Goal: Download file/media

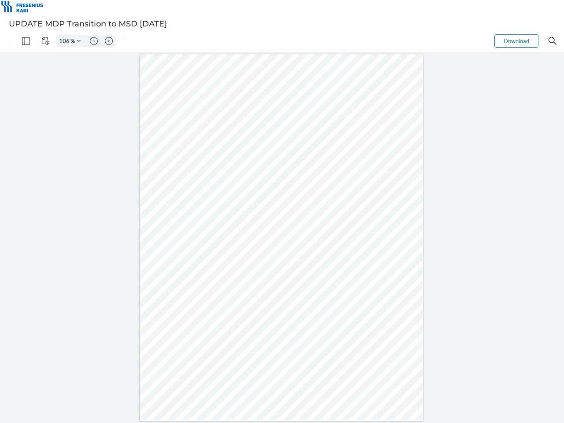
click at [26, 41] on img "Panel" at bounding box center [26, 41] width 8 height 8
click at [45, 41] on img "View Controls" at bounding box center [45, 41] width 8 height 8
click at [66, 41] on input "106" at bounding box center [63, 41] width 14 height 8
click at [79, 41] on img "Zoom Controls" at bounding box center [79, 41] width 4 height 4
click at [94, 41] on img "Zoom out" at bounding box center [94, 41] width 8 height 8
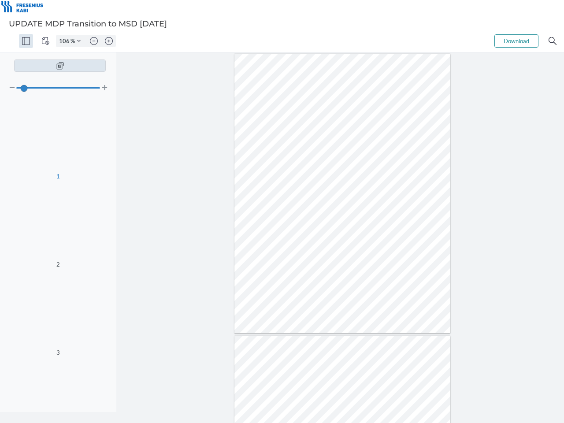
click at [109, 41] on img "Zoom in" at bounding box center [109, 41] width 8 height 8
click at [516, 41] on button "Download" at bounding box center [516, 40] width 44 height 13
type input "106"
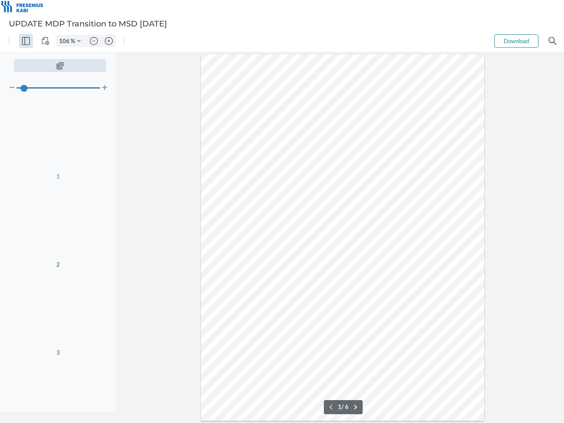
click at [552, 41] on img "Search" at bounding box center [552, 41] width 8 height 8
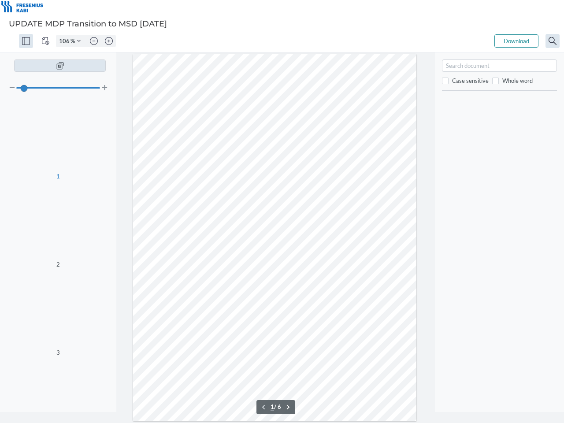
click at [269, 407] on div "Scale Add New Scale .cls-1{fill:#abb0c4;} icon - chevron - left 1 / 6 .cls-1{fi…" at bounding box center [275, 237] width 306 height 370
